Goal: Information Seeking & Learning: Learn about a topic

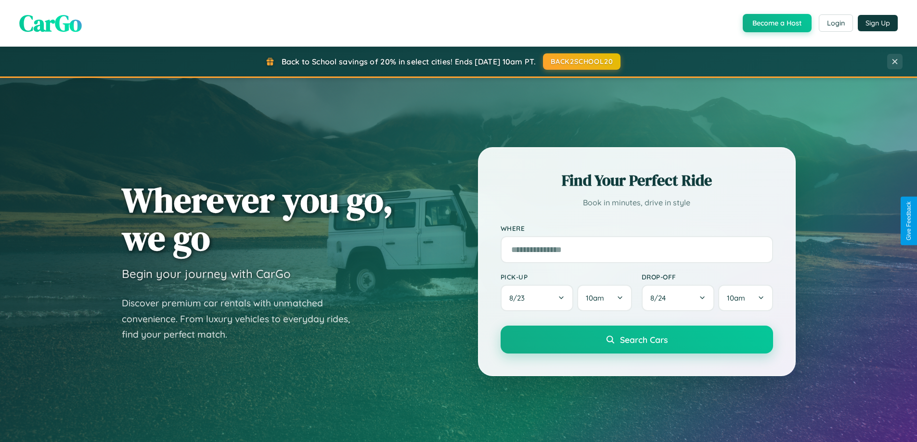
scroll to position [415, 0]
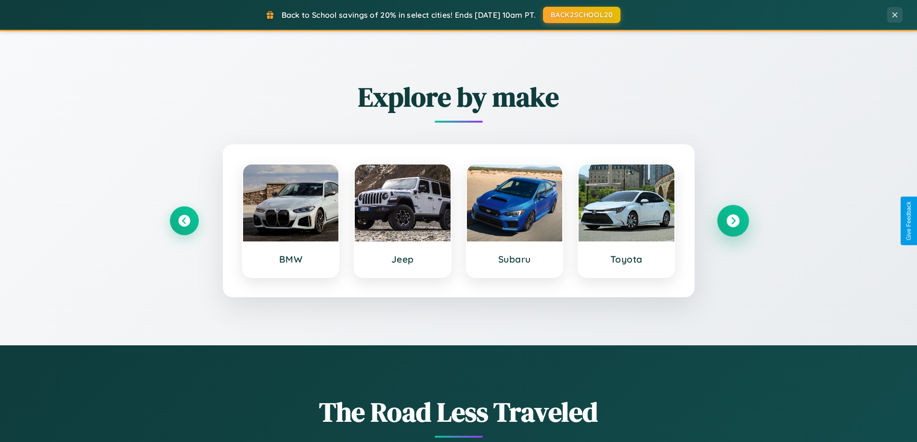
click at [733, 221] on icon at bounding box center [733, 221] width 13 height 13
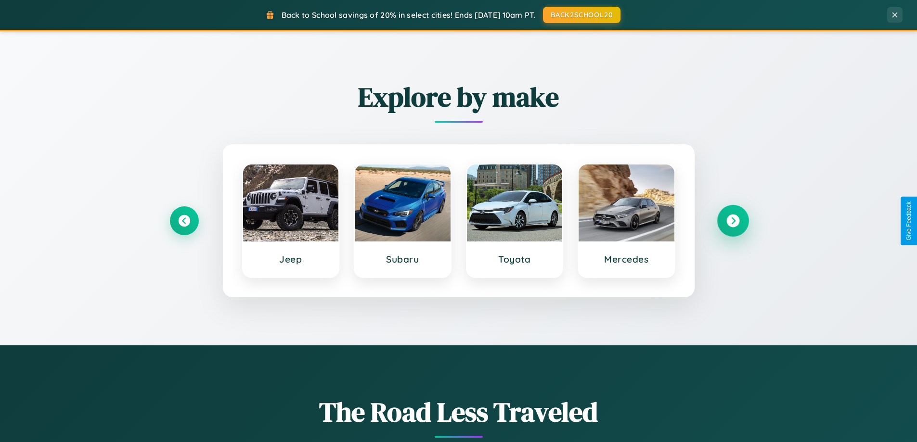
click at [733, 221] on icon at bounding box center [733, 221] width 13 height 13
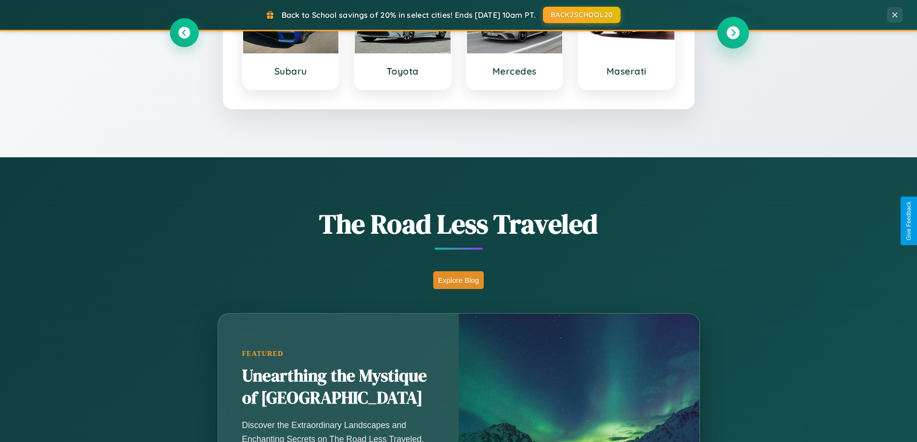
scroll to position [662, 0]
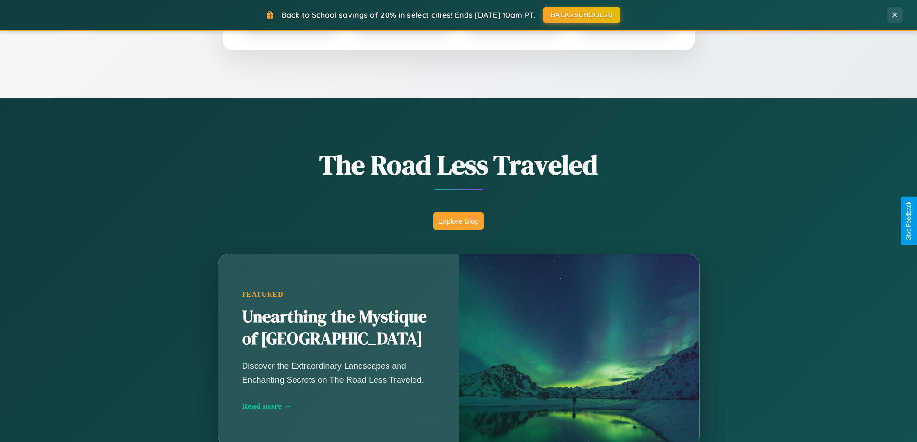
click at [458, 221] on button "Explore Blog" at bounding box center [458, 221] width 51 height 18
